Goal: Transaction & Acquisition: Book appointment/travel/reservation

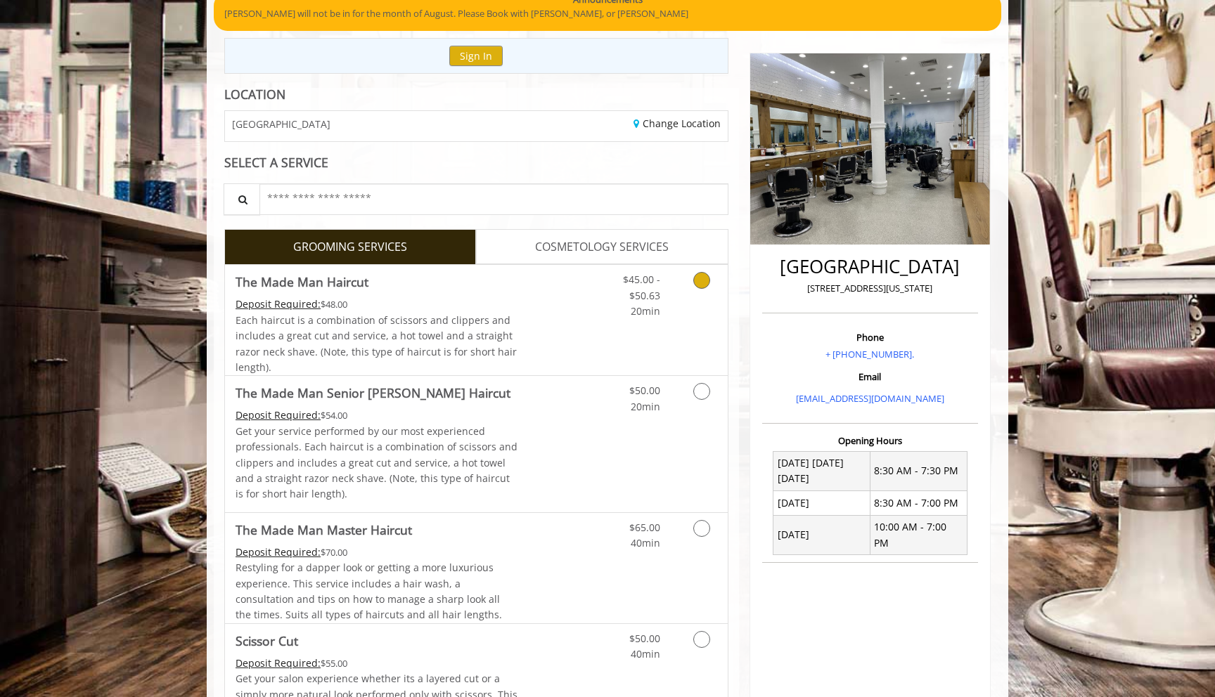
click at [643, 347] on div "$45.00 - $50.63 20min" at bounding box center [665, 320] width 126 height 110
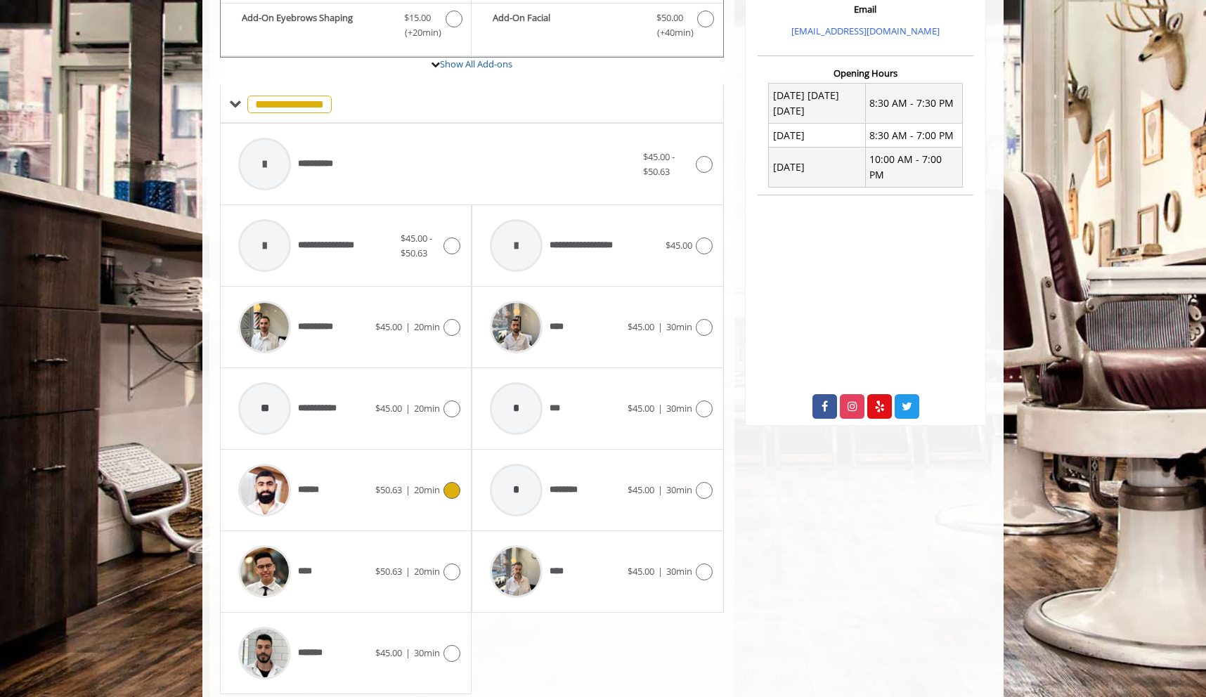
click at [356, 513] on div "******" at bounding box center [303, 490] width 144 height 67
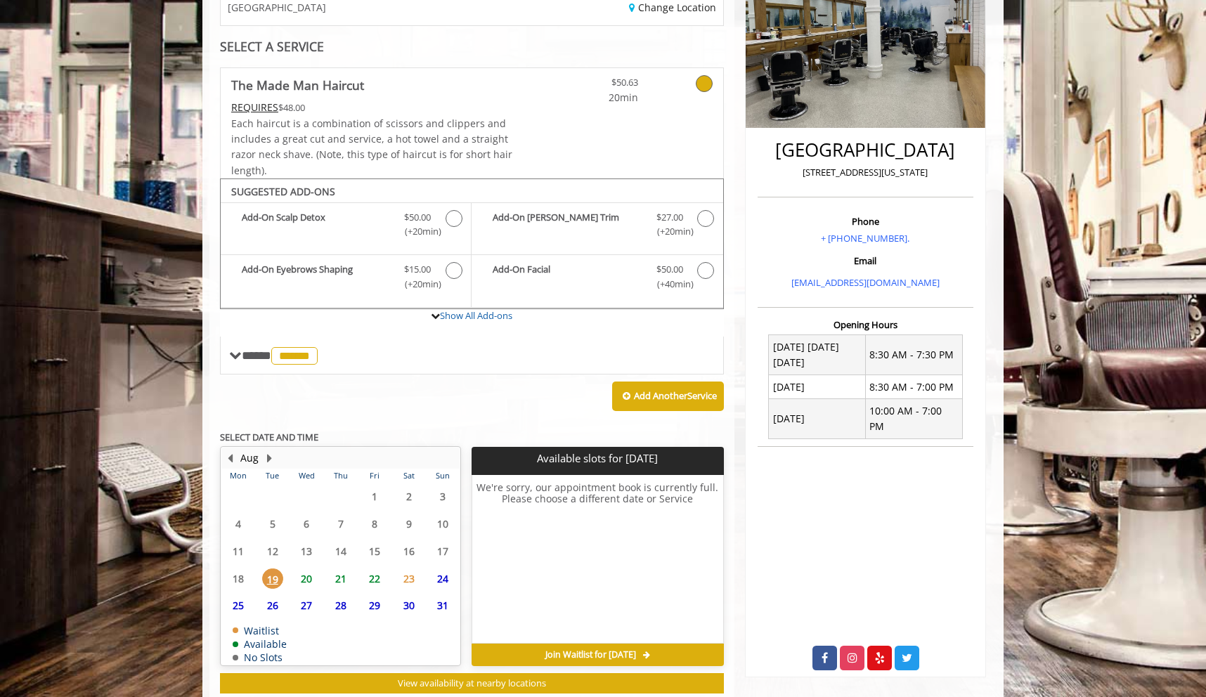
scroll to position [281, 0]
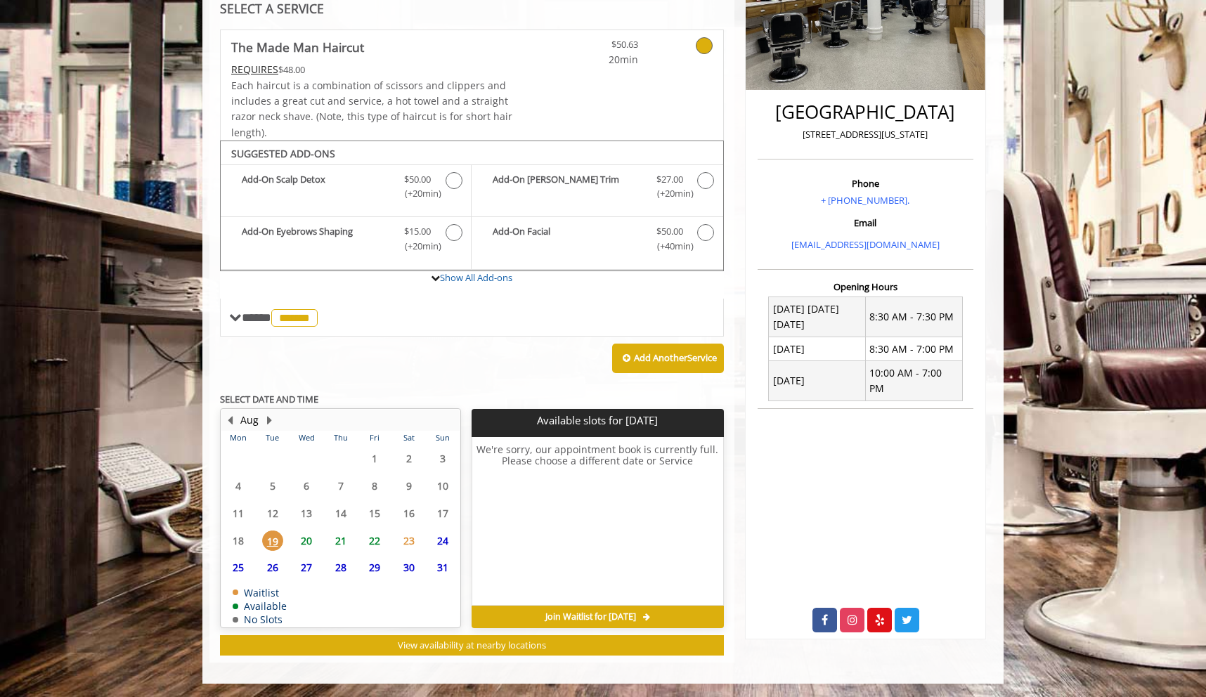
click at [307, 535] on span "20" at bounding box center [306, 541] width 21 height 20
click at [340, 540] on span "21" at bounding box center [340, 541] width 21 height 20
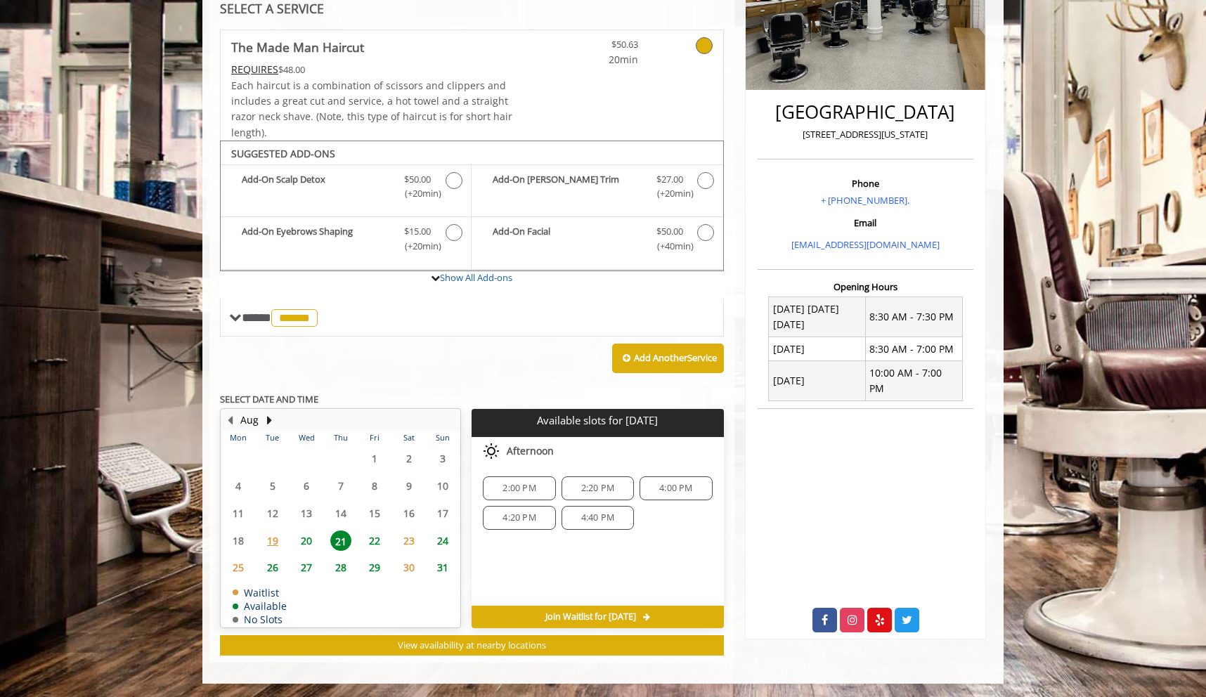
click at [375, 542] on span "22" at bounding box center [374, 541] width 21 height 20
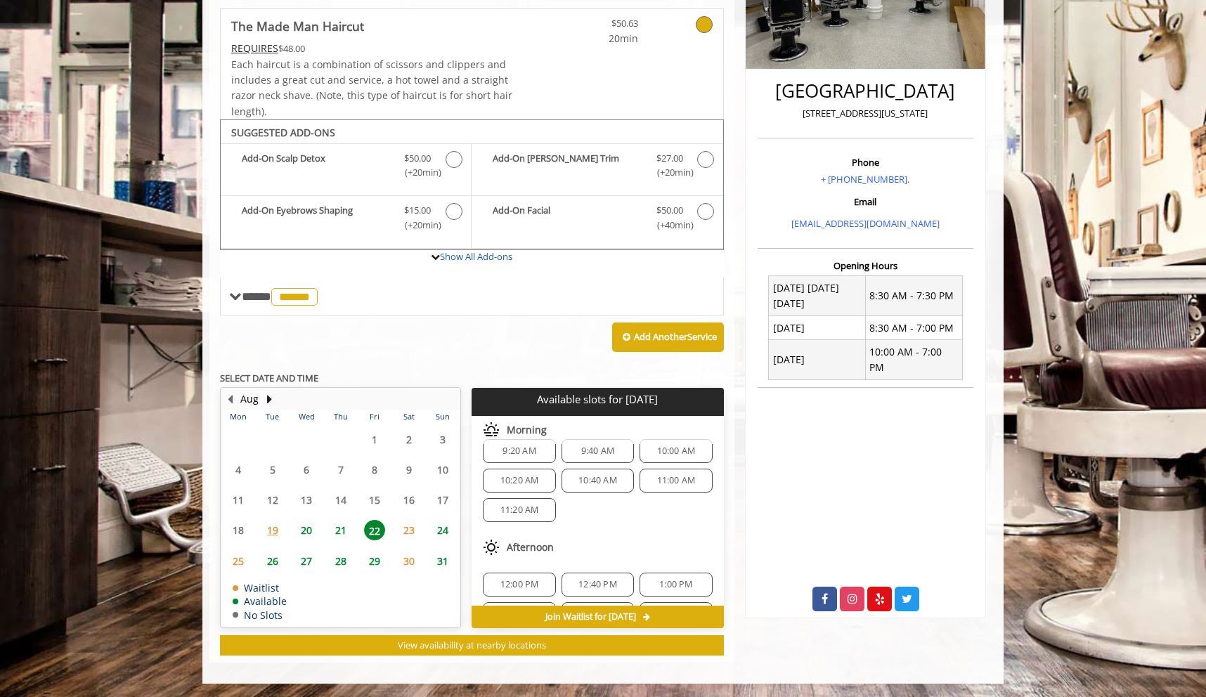
scroll to position [0, 0]
click at [438, 530] on span "24" at bounding box center [442, 530] width 21 height 20
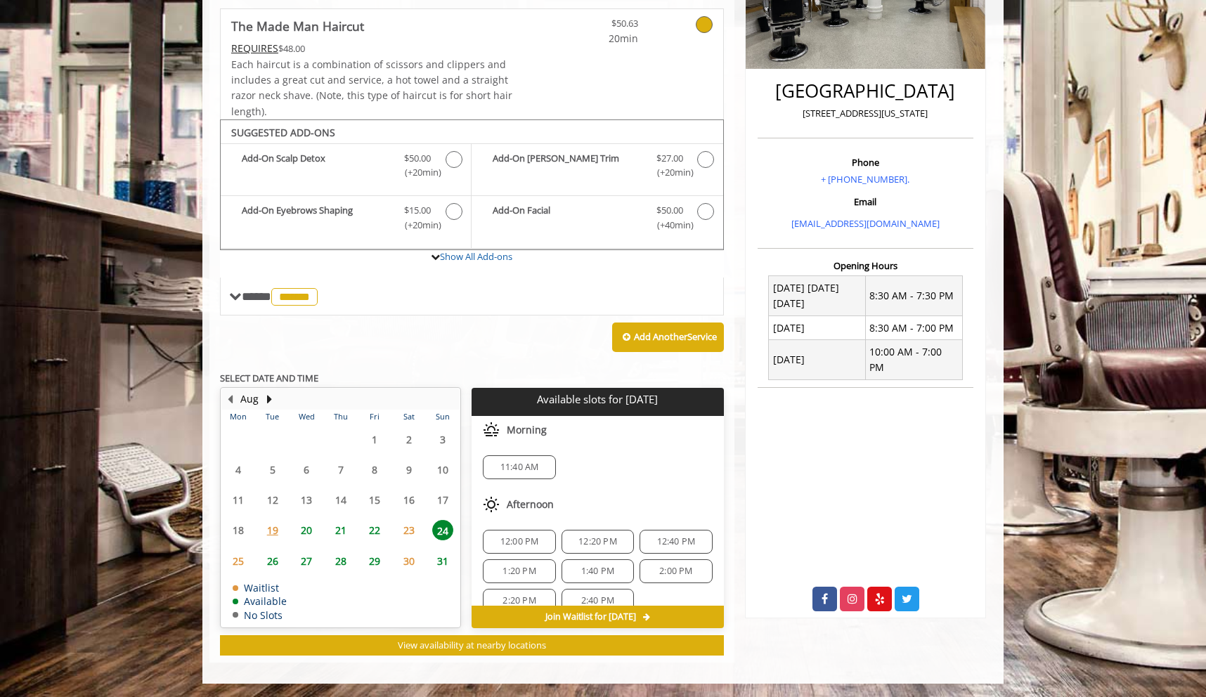
scroll to position [18, 0]
click at [381, 527] on span "22" at bounding box center [374, 530] width 21 height 20
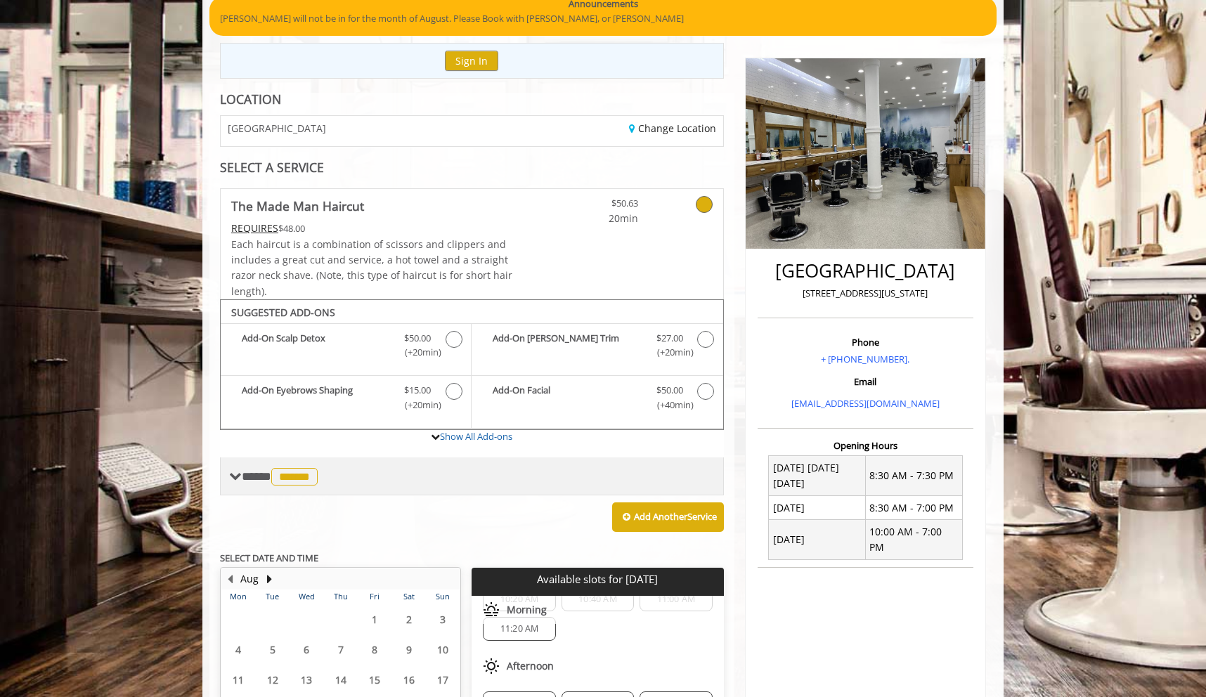
scroll to position [0, 0]
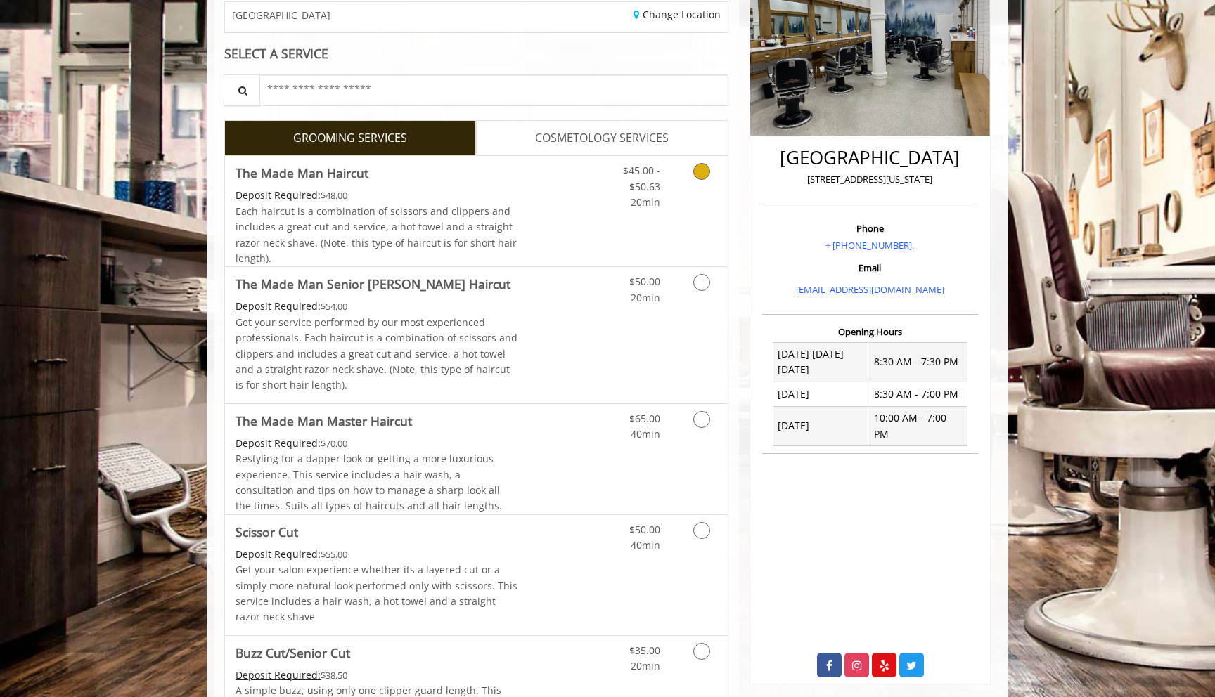
click at [540, 237] on link "Discounted Price" at bounding box center [560, 211] width 84 height 110
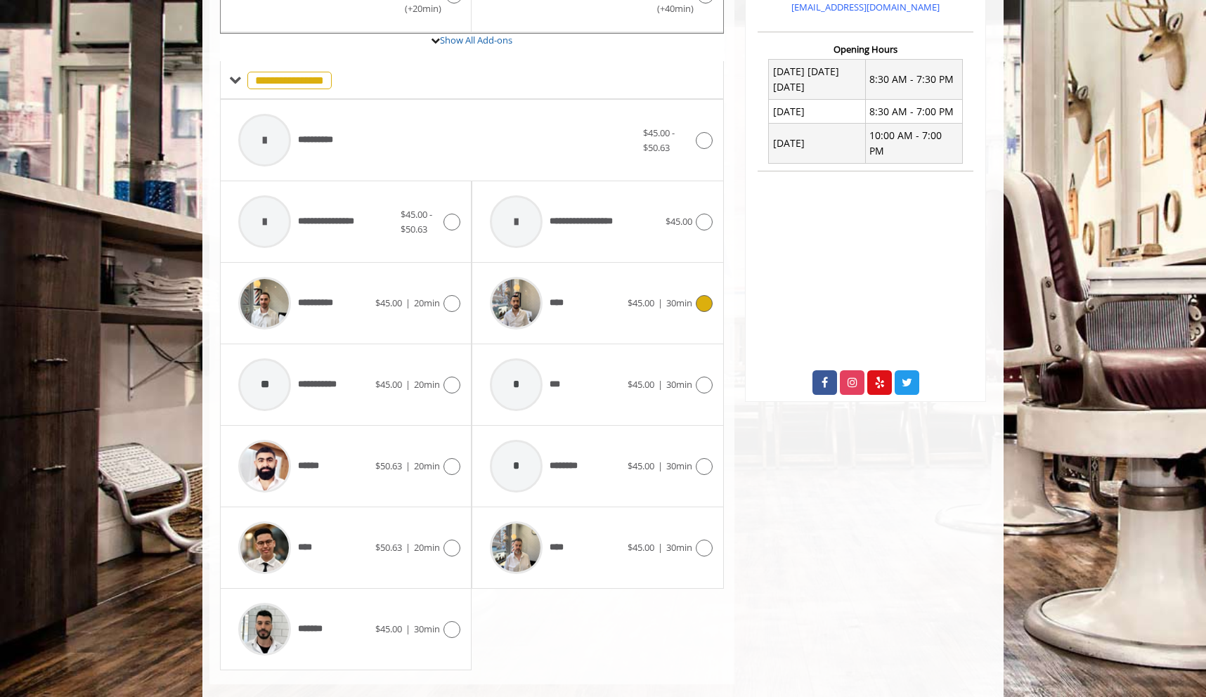
scroll to position [536, 0]
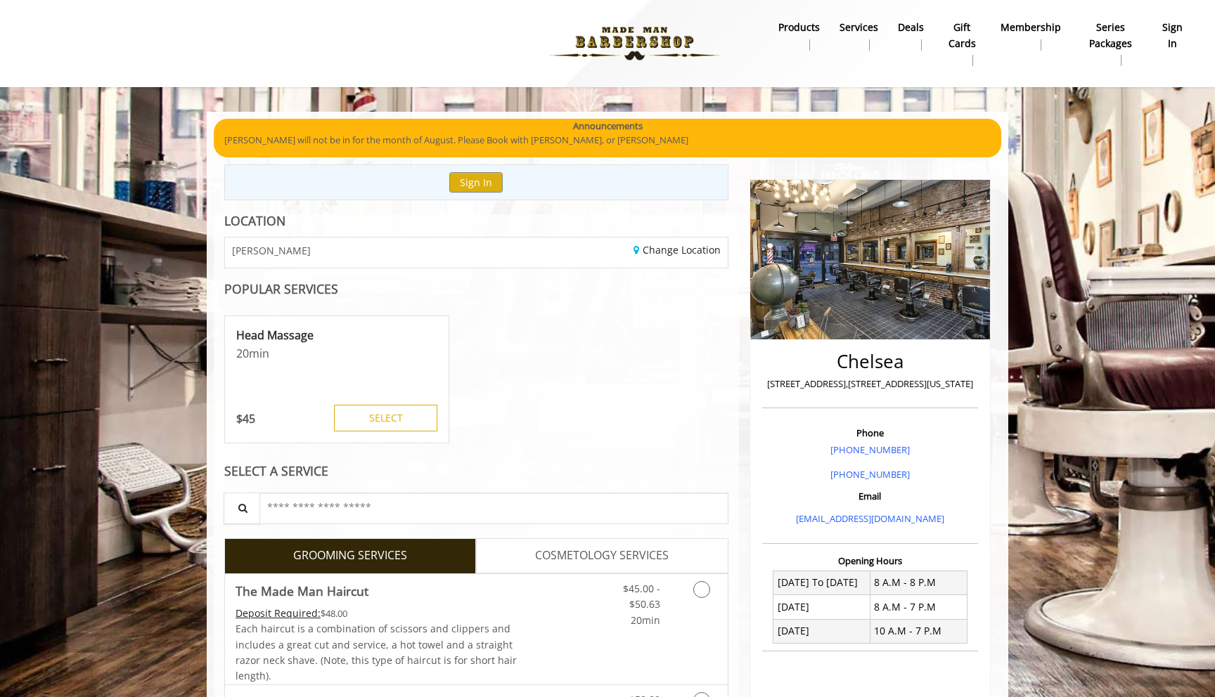
click at [480, 399] on div "Head Massage 20 min $ 45 SELECT" at bounding box center [476, 380] width 504 height 141
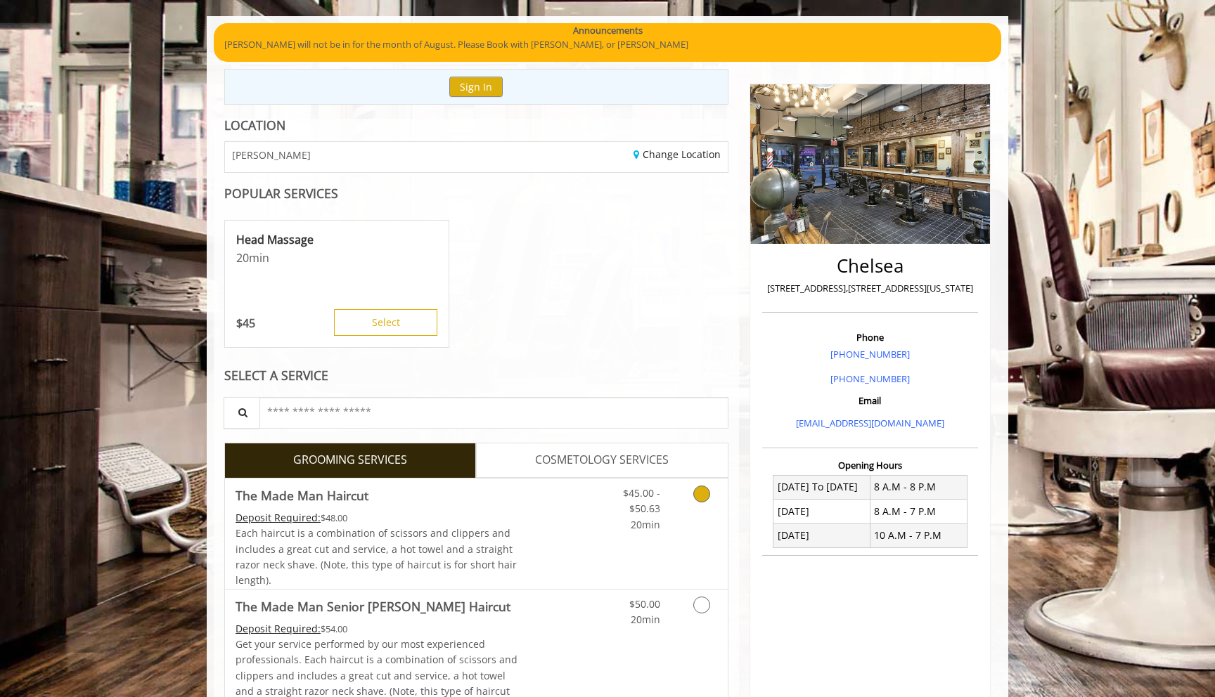
click at [499, 531] on div "Each haircut is a combination of scissors and clippers and includes a great cut…" at bounding box center [377, 557] width 283 height 63
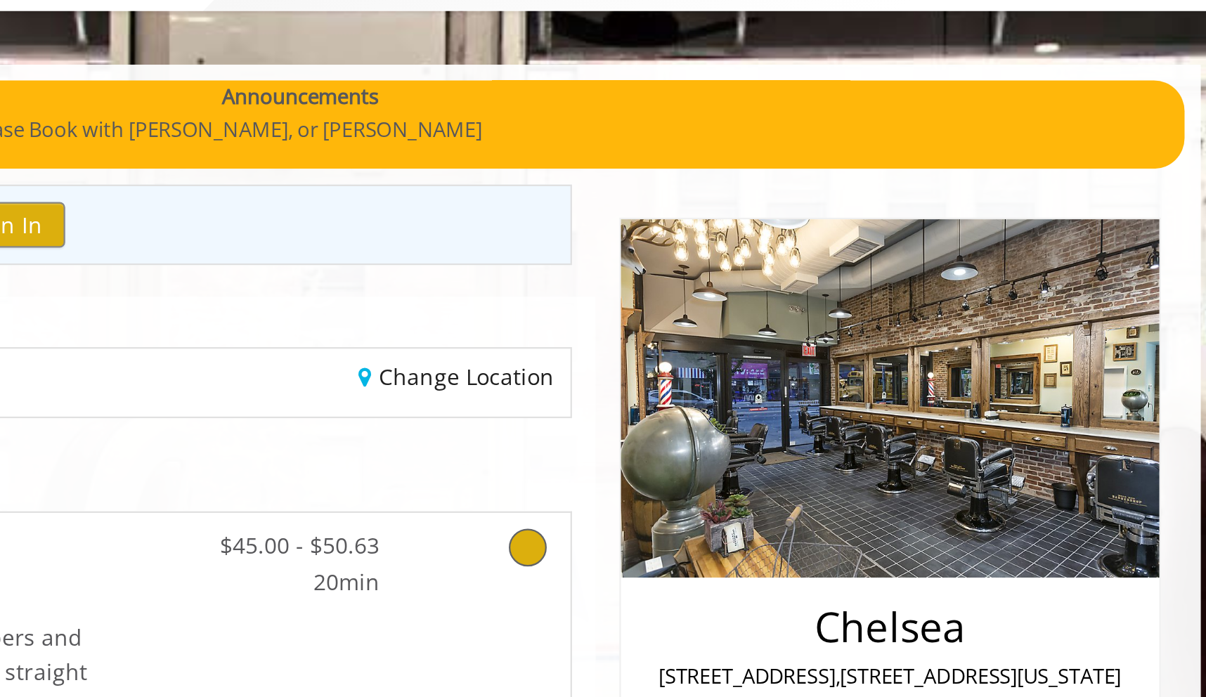
scroll to position [82, 0]
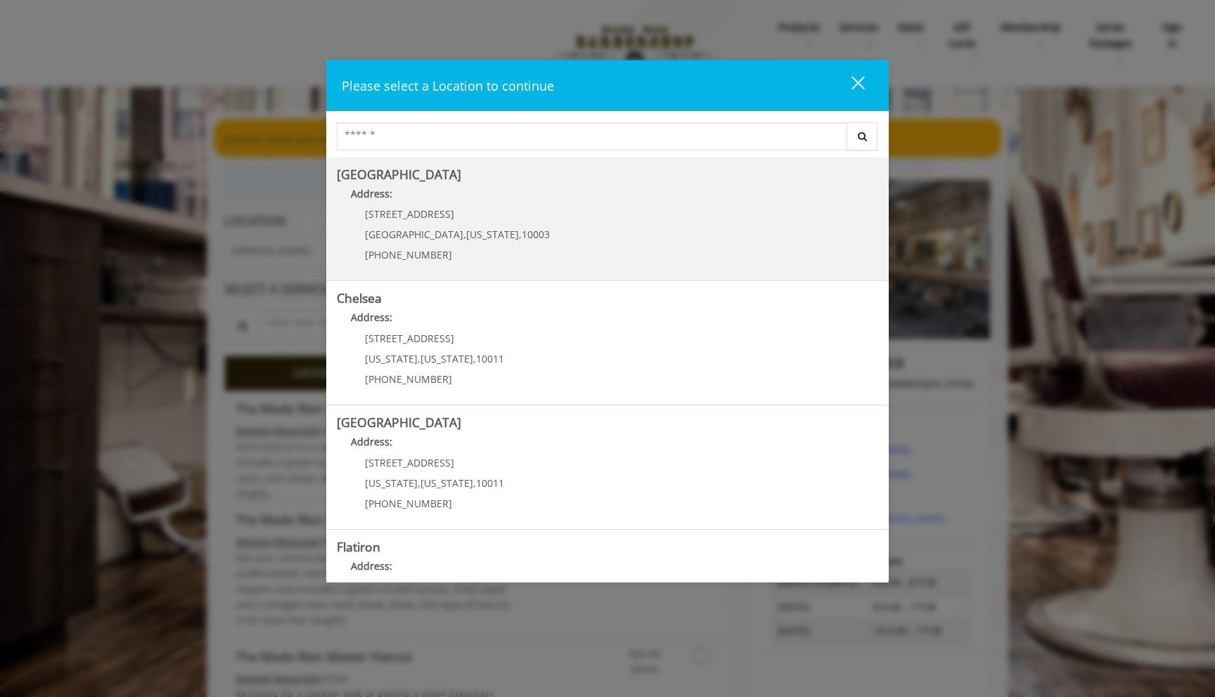
click at [794, 195] on Village "Address:" at bounding box center [607, 197] width 541 height 22
